Goal: Use online tool/utility: Utilize a website feature to perform a specific function

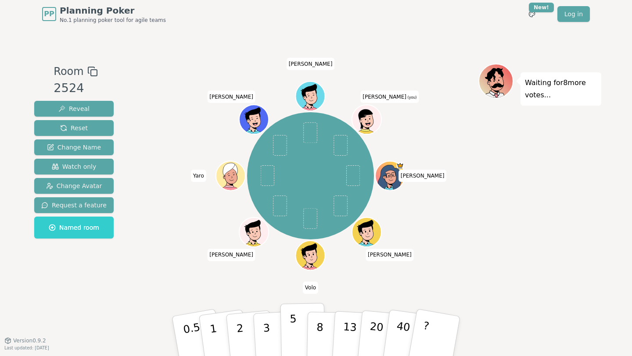
click at [292, 322] on p "5" at bounding box center [293, 336] width 7 height 47
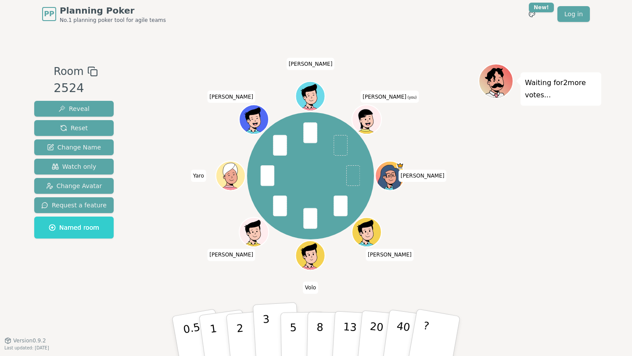
click at [269, 333] on p "3" at bounding box center [267, 337] width 10 height 48
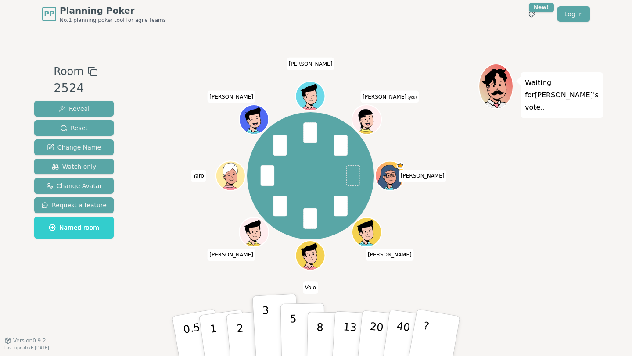
click at [291, 330] on p "5" at bounding box center [293, 336] width 7 height 47
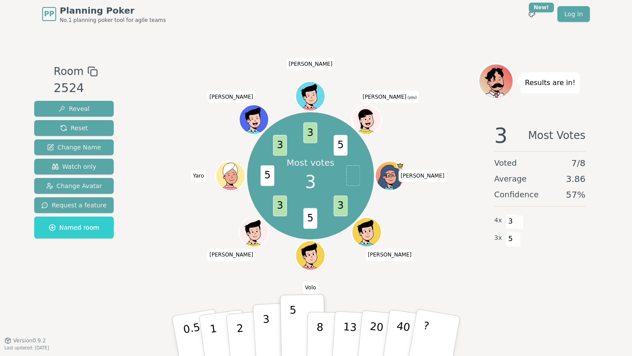
click at [269, 326] on p "3" at bounding box center [267, 337] width 10 height 48
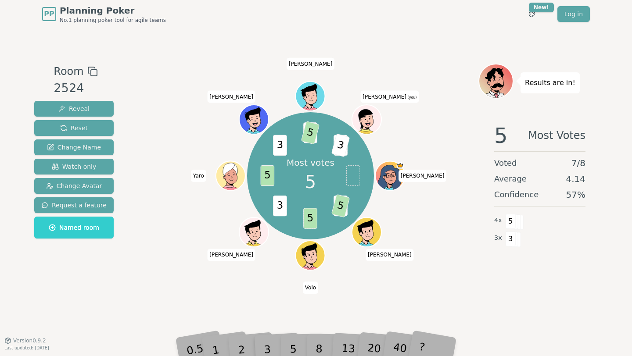
click at [290, 348] on div "5" at bounding box center [302, 336] width 27 height 31
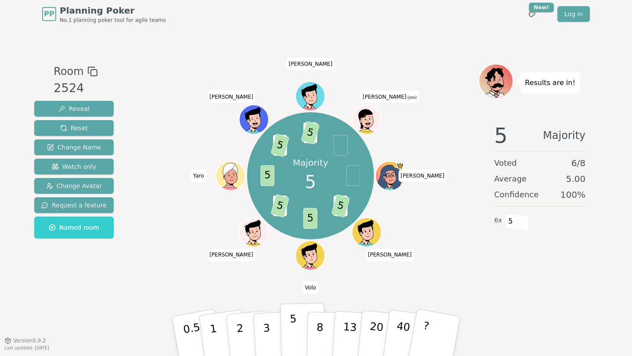
click at [291, 329] on p "5" at bounding box center [293, 336] width 7 height 47
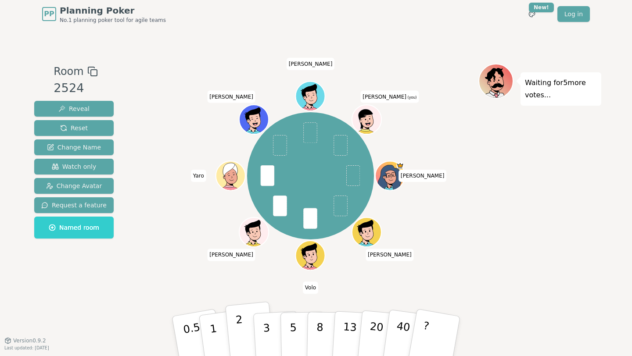
click at [245, 327] on button "2" at bounding box center [250, 337] width 50 height 70
click at [270, 330] on button "3" at bounding box center [277, 336] width 48 height 68
click at [295, 330] on p "5" at bounding box center [293, 336] width 7 height 47
click at [273, 330] on button "3" at bounding box center [277, 336] width 48 height 68
click at [251, 331] on button "2" at bounding box center [250, 337] width 50 height 70
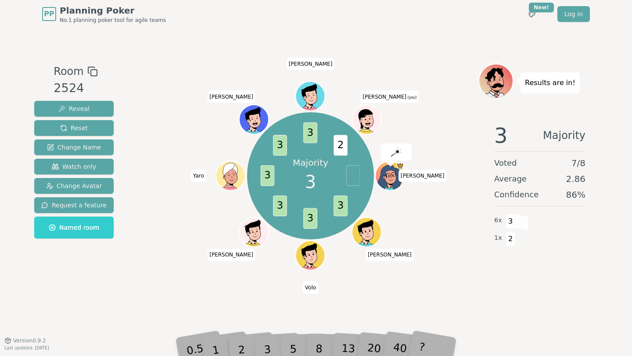
click at [262, 342] on div "2" at bounding box center [250, 336] width 29 height 33
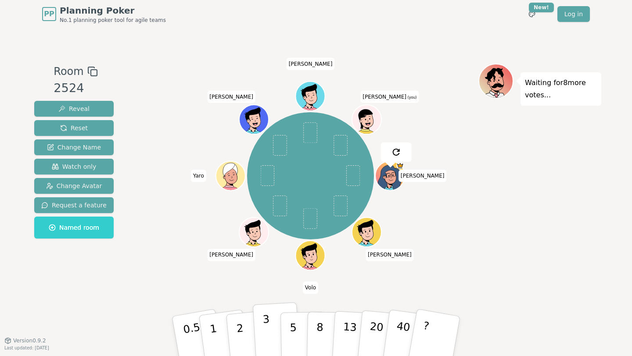
click at [269, 331] on p "3" at bounding box center [267, 337] width 10 height 48
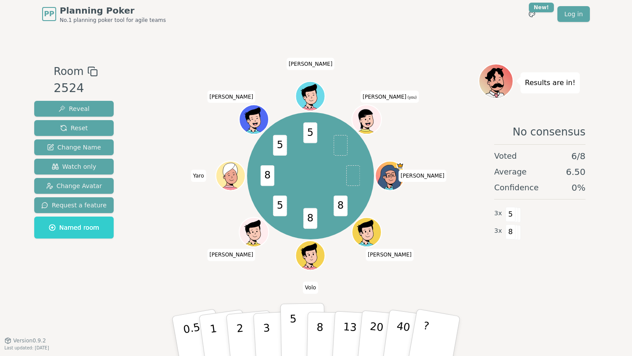
click at [291, 326] on p "5" at bounding box center [293, 336] width 7 height 47
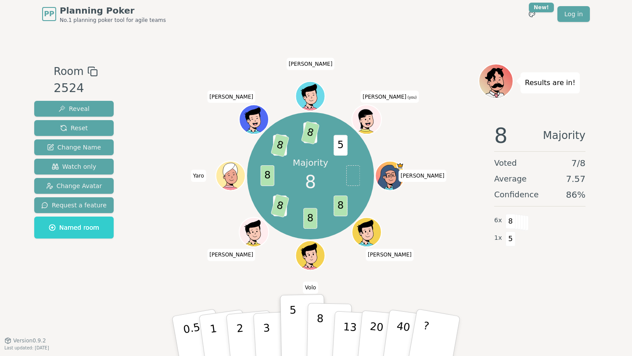
click at [320, 326] on p "8" at bounding box center [319, 336] width 7 height 47
